Goal: Find specific page/section: Find specific page/section

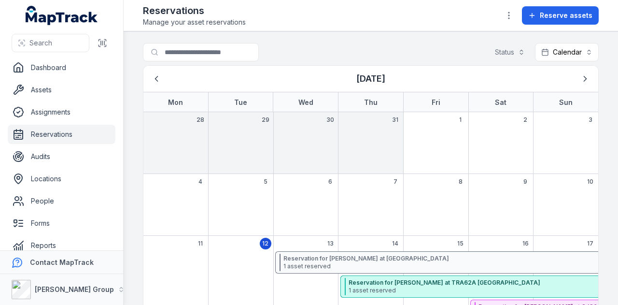
scroll to position [175, 0]
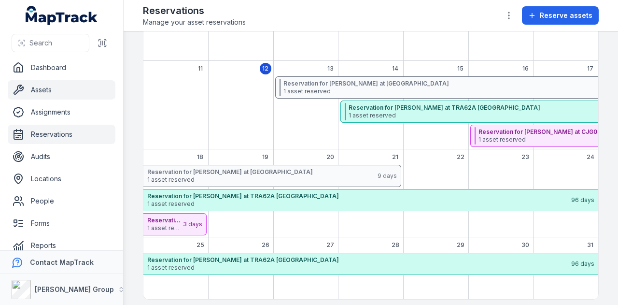
click at [82, 94] on link "Assets" at bounding box center [62, 89] width 108 height 19
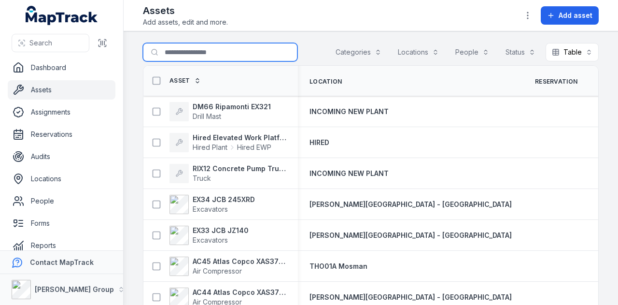
click at [204, 52] on input "Search for assets" at bounding box center [220, 52] width 155 height 18
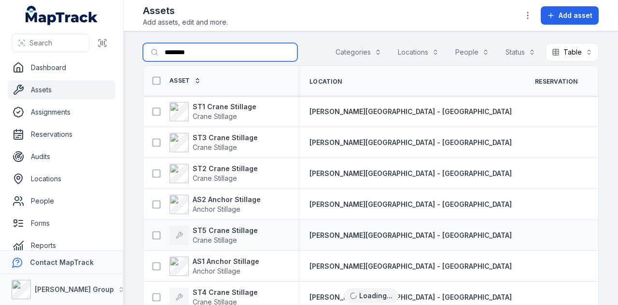
scroll to position [22, 0]
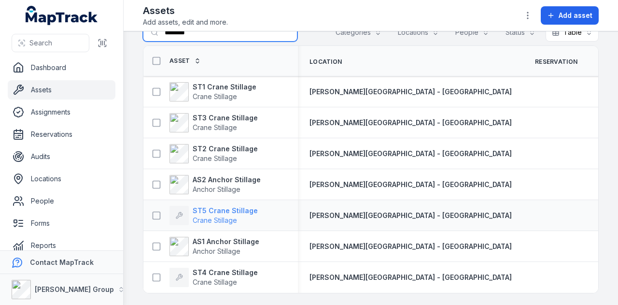
type input "********"
click at [230, 207] on strong "ST5 Crane Stillage" at bounding box center [225, 211] width 65 height 10
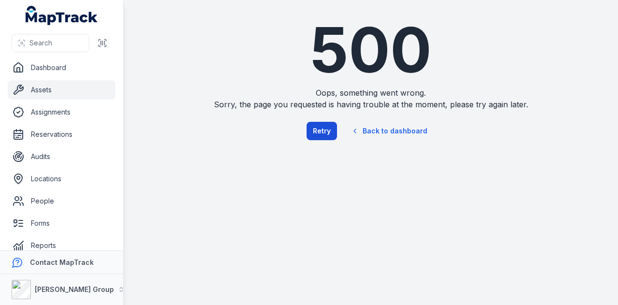
click at [334, 132] on button "Retry" at bounding box center [322, 131] width 30 height 18
click at [323, 136] on button "Retry" at bounding box center [322, 131] width 30 height 18
click at [323, 135] on button "Retry" at bounding box center [322, 131] width 30 height 18
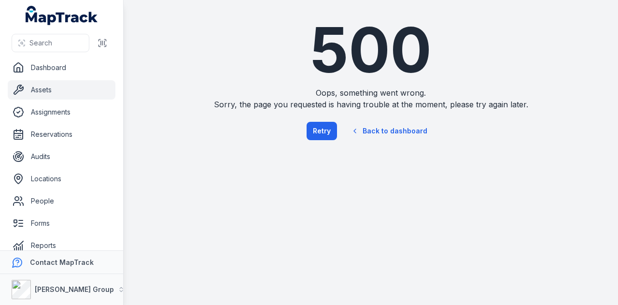
click at [323, 135] on button "Retry" at bounding box center [322, 131] width 30 height 18
click at [322, 136] on button "Retry" at bounding box center [322, 131] width 30 height 18
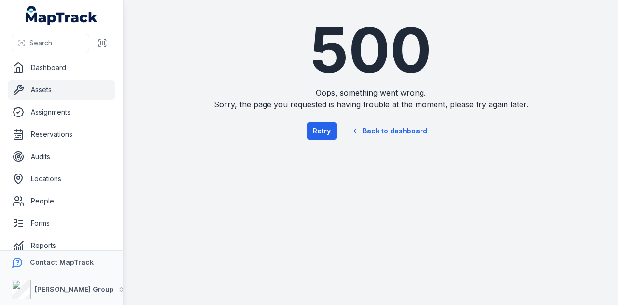
click at [322, 139] on button "Retry" at bounding box center [322, 131] width 30 height 18
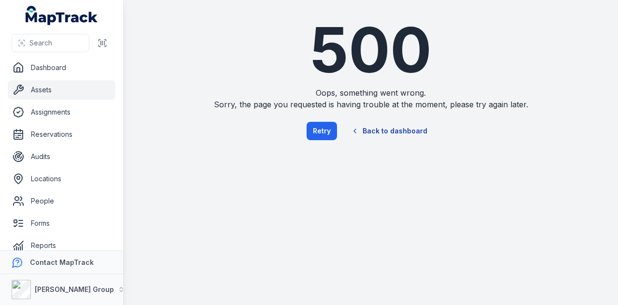
click at [378, 130] on link "Back to dashboard" at bounding box center [389, 131] width 93 height 22
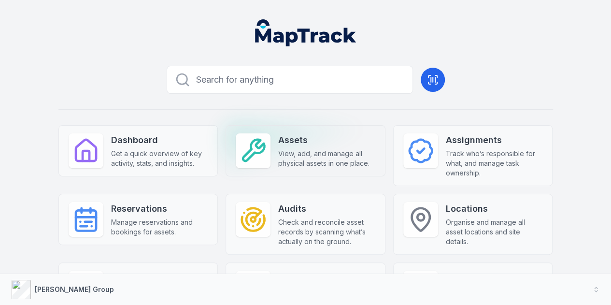
click at [276, 131] on div "Assets View, add, and manage all physical assets in one place." at bounding box center [306, 150] width 160 height 51
